Goal: Task Accomplishment & Management: Complete application form

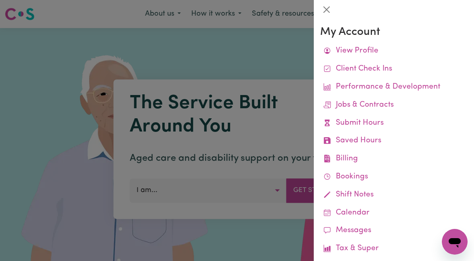
click at [362, 116] on link "Submit Hours" at bounding box center [393, 123] width 147 height 18
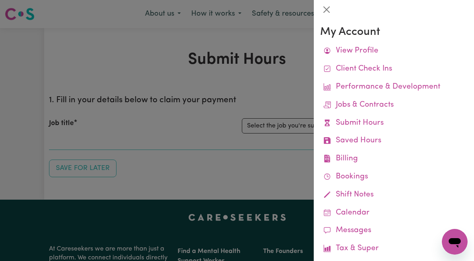
click at [285, 126] on div at bounding box center [237, 130] width 474 height 261
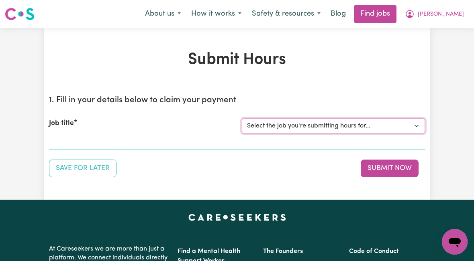
click at [372, 131] on select "Select the job you're submitting hours for... [[PERSON_NAME]] [DEMOGRAPHIC_DATA…" at bounding box center [333, 125] width 183 height 15
select select "10438"
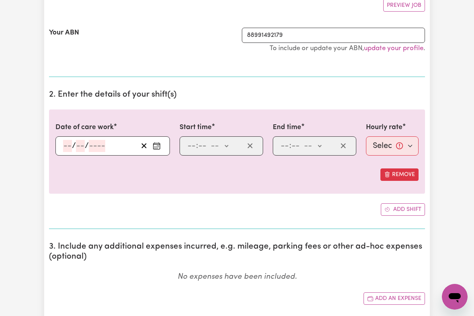
click at [65, 148] on input "number" at bounding box center [67, 146] width 9 height 12
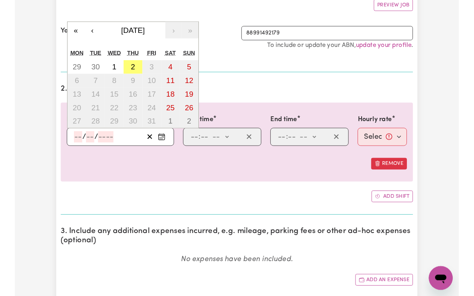
scroll to position [157, 0]
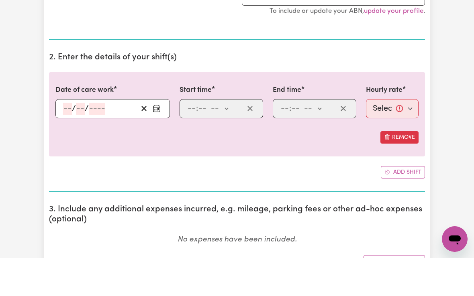
click at [69, 140] on input "number" at bounding box center [67, 146] width 9 height 12
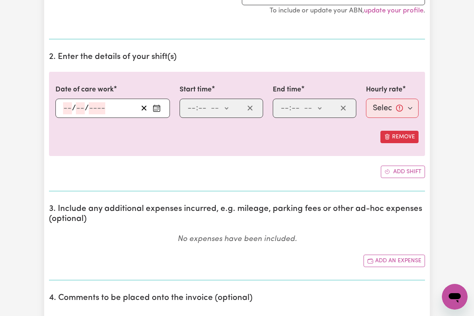
click at [68, 110] on div "/ / « ‹ [DATE] › » Mon Tue Wed Thu Fri Sat Sun 29 30 1 2 3 4 5 6 7 8 9 10 11 12…" at bounding box center [112, 108] width 114 height 19
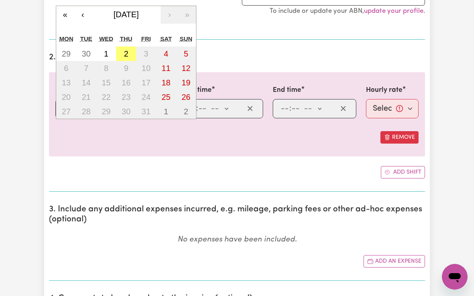
click at [129, 52] on button "2" at bounding box center [126, 54] width 20 height 14
type input "[DATE]"
type input "2"
type input "10"
type input "2025"
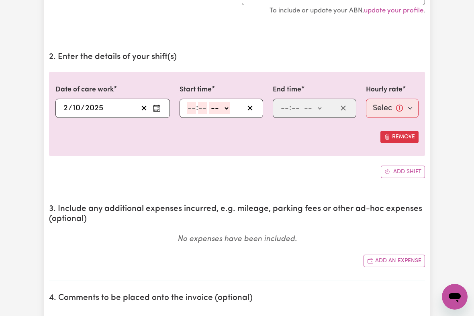
click at [191, 112] on input "number" at bounding box center [191, 108] width 9 height 12
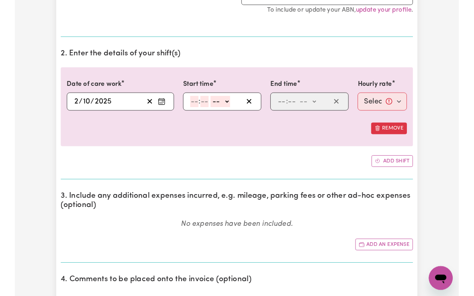
scroll to position [194, 0]
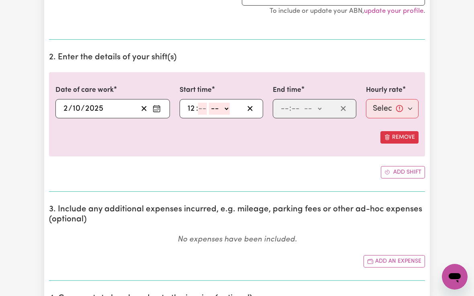
type input "12"
type input "00"
click at [226, 112] on select "-- am pm" at bounding box center [220, 109] width 21 height 12
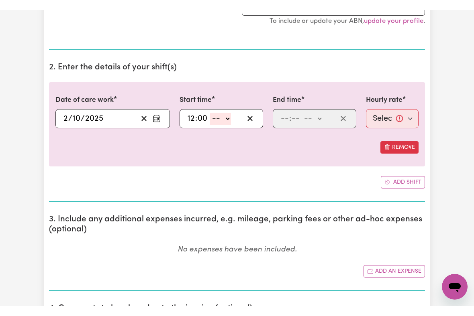
scroll to position [195, 0]
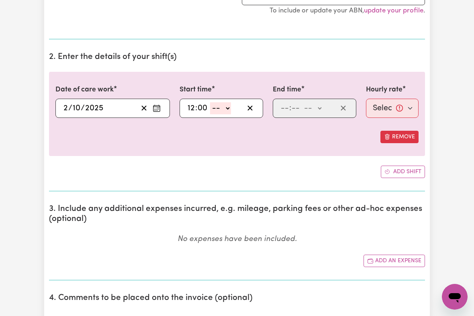
select select "pm"
type input "12:00"
type input "0"
click at [284, 111] on input "number" at bounding box center [284, 108] width 9 height 12
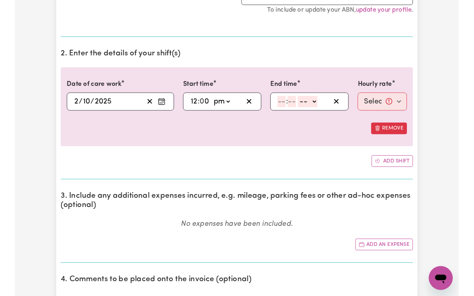
scroll to position [194, 0]
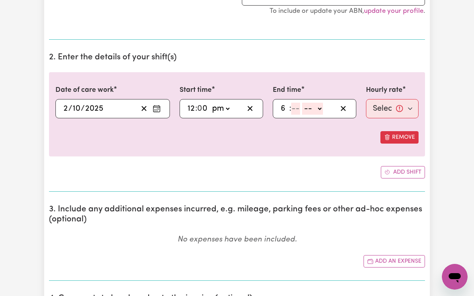
type input "6"
type input "00"
click at [317, 108] on select "-- am pm" at bounding box center [311, 109] width 21 height 12
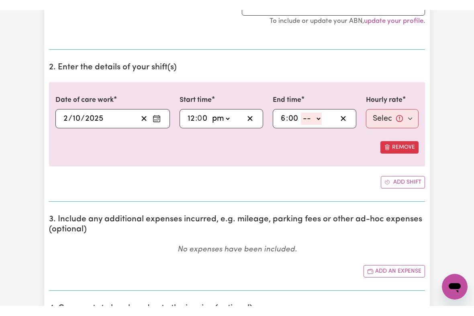
scroll to position [195, 0]
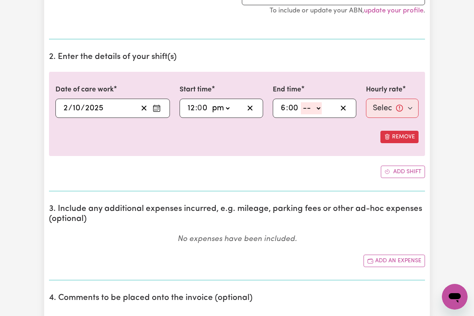
select select "pm"
type input "18:00"
type input "0"
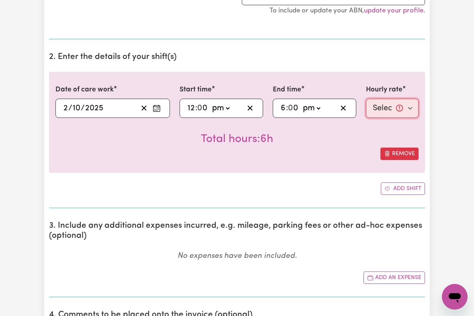
click at [389, 107] on select "Select rate... $51.36 (Weekday) $135.68 (Public Holiday) $61.07 (Evening Care)" at bounding box center [392, 108] width 53 height 19
select select "51.36-Weekday"
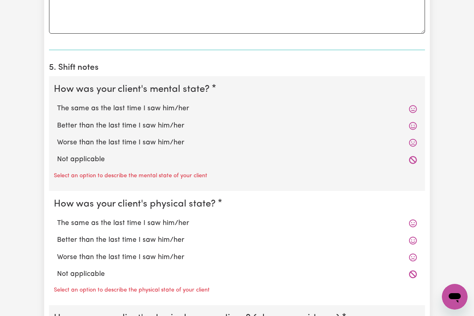
scroll to position [555, 0]
click at [163, 106] on label "The same as the last time I saw him/her" at bounding box center [237, 108] width 360 height 10
click at [57, 103] on input "The same as the last time I saw him/her" at bounding box center [57, 103] width 0 height 0
radio input "true"
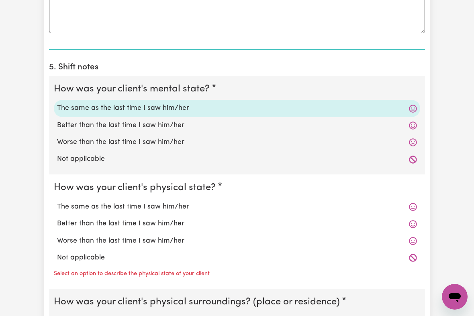
click at [167, 202] on label "The same as the last time I saw him/her" at bounding box center [237, 207] width 360 height 10
click at [57, 201] on input "The same as the last time I saw him/her" at bounding box center [57, 201] width 0 height 0
radio input "true"
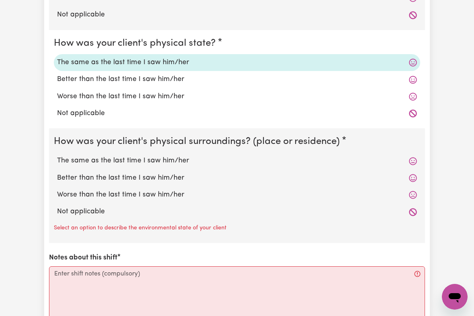
scroll to position [700, 0]
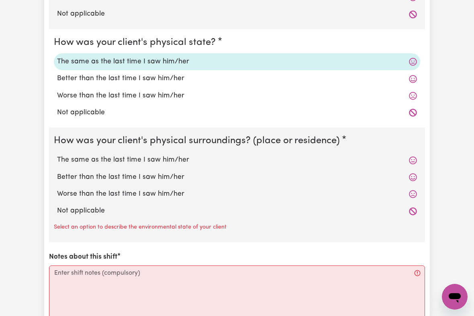
click at [162, 155] on label "The same as the last time I saw him/her" at bounding box center [237, 160] width 360 height 10
click at [57, 155] on input "The same as the last time I saw him/her" at bounding box center [57, 155] width 0 height 0
radio input "true"
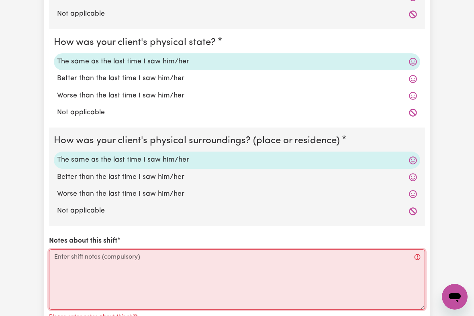
click at [82, 261] on textarea "Notes about this shift" at bounding box center [237, 280] width 376 height 60
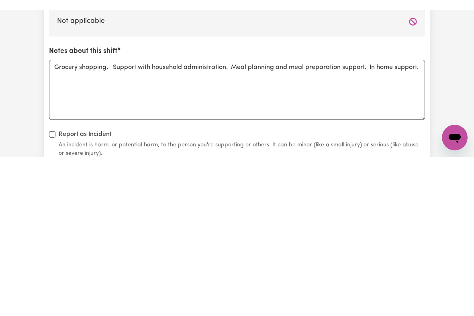
scroll to position [900, 0]
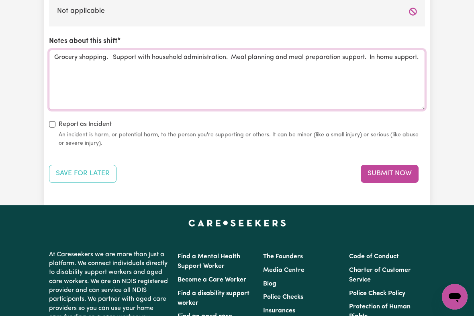
type textarea "Grocery shopping. Support with household administration. Meal planning and meal…"
click at [380, 170] on button "Submit Now" at bounding box center [389, 174] width 58 height 18
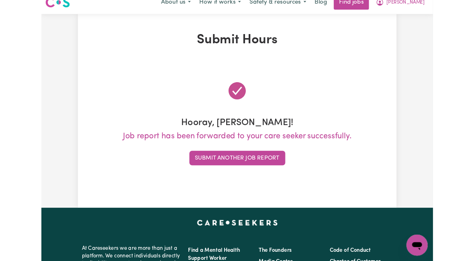
scroll to position [0, 0]
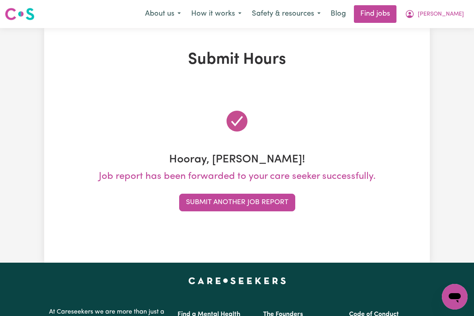
click at [447, 15] on span "[PERSON_NAME]" at bounding box center [440, 14] width 46 height 9
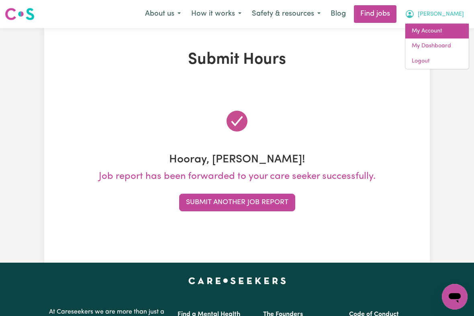
click at [431, 32] on link "My Account" at bounding box center [436, 31] width 63 height 15
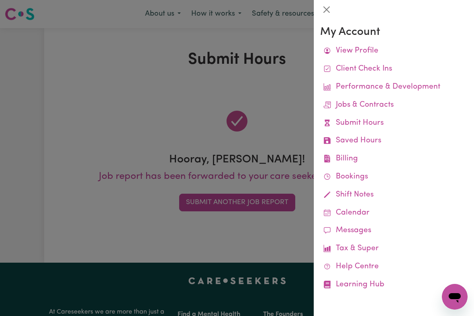
click at [0, 0] on link "Job Reports" at bounding box center [0, 0] width 0 height 0
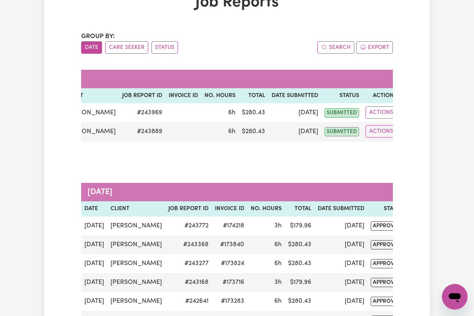
scroll to position [58, 0]
